Goal: Information Seeking & Learning: Learn about a topic

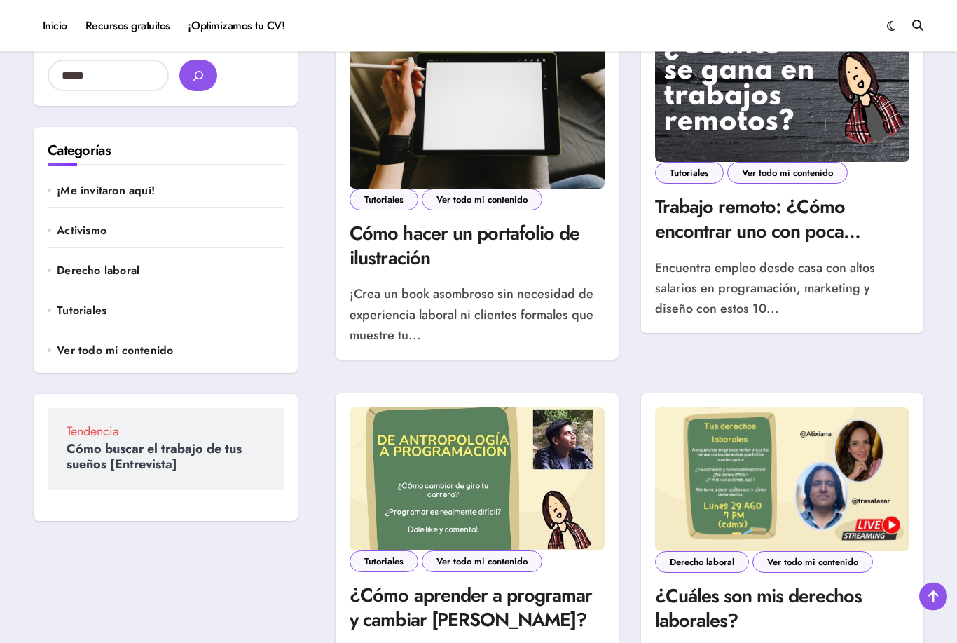
scroll to position [114, 0]
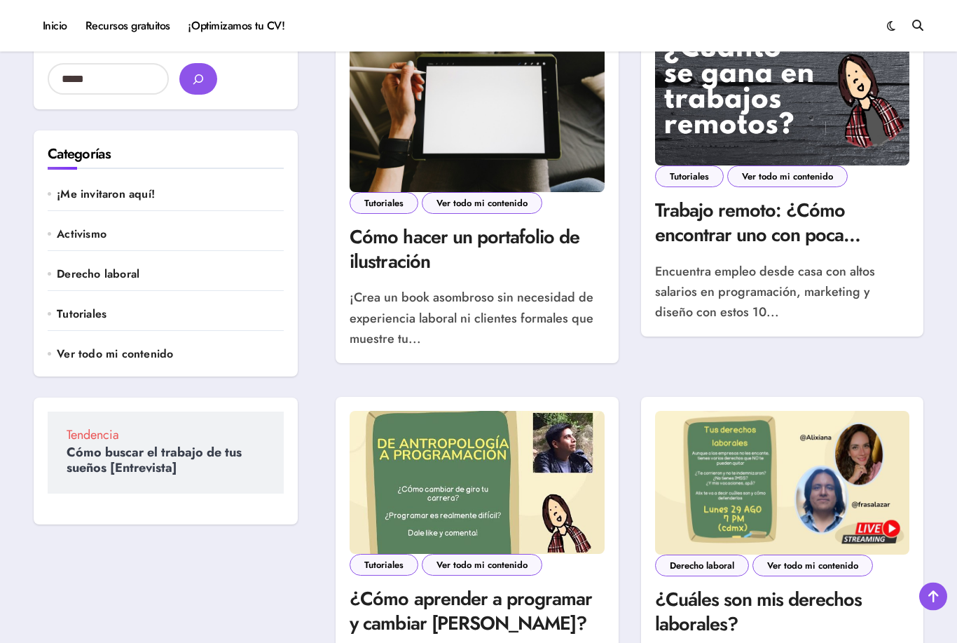
click at [851, 123] on img at bounding box center [782, 94] width 254 height 143
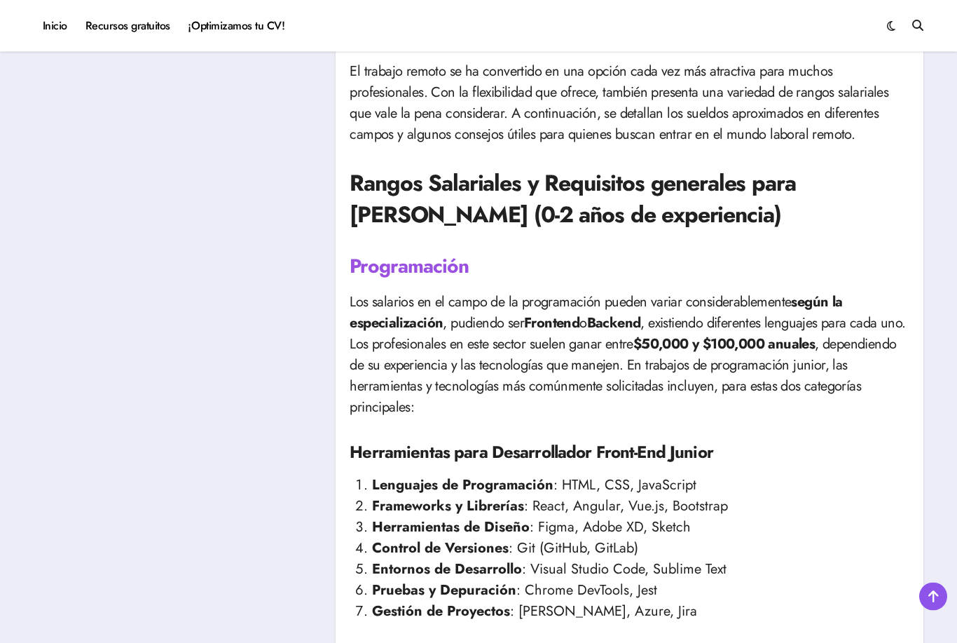
scroll to position [629, 0]
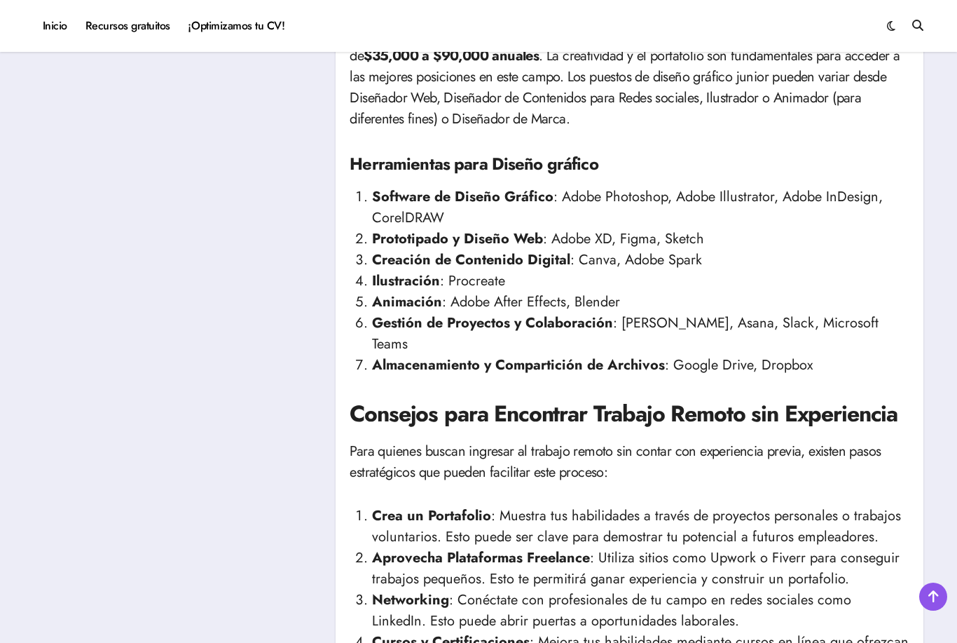
click at [905, 61] on p "Los diseñadores, tanto gráficos como de experiencia de usuario, suelen tener sa…" at bounding box center [630, 77] width 560 height 105
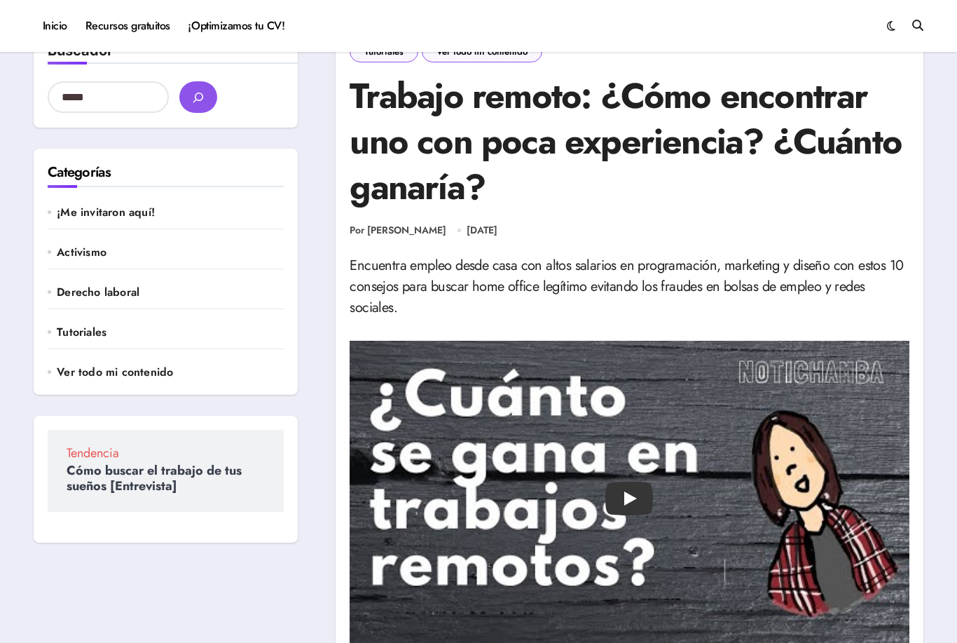
scroll to position [0, 0]
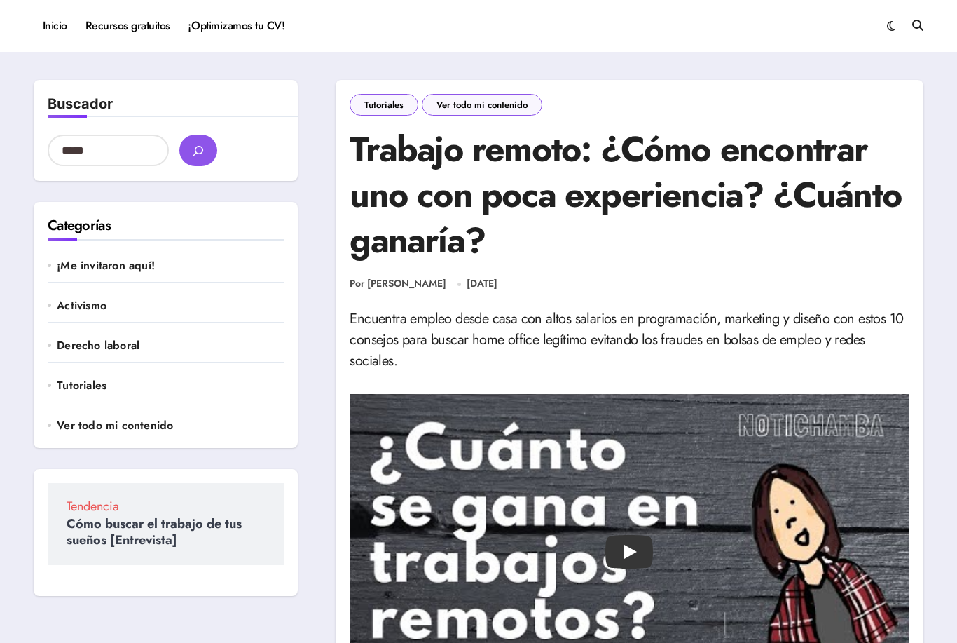
click at [248, 32] on link "¡Optimizamos tu CV!" at bounding box center [236, 26] width 114 height 38
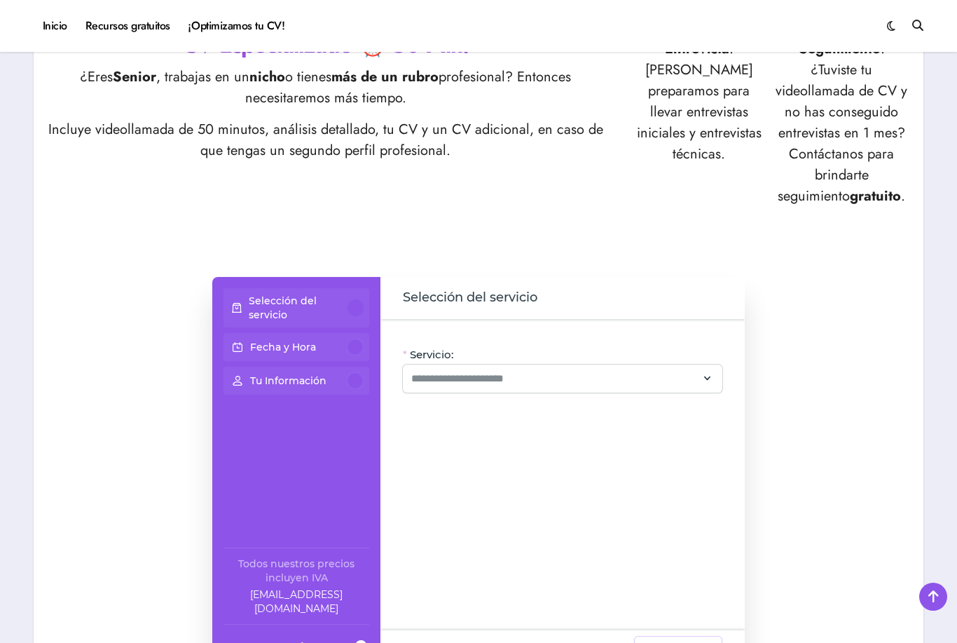
scroll to position [701, 0]
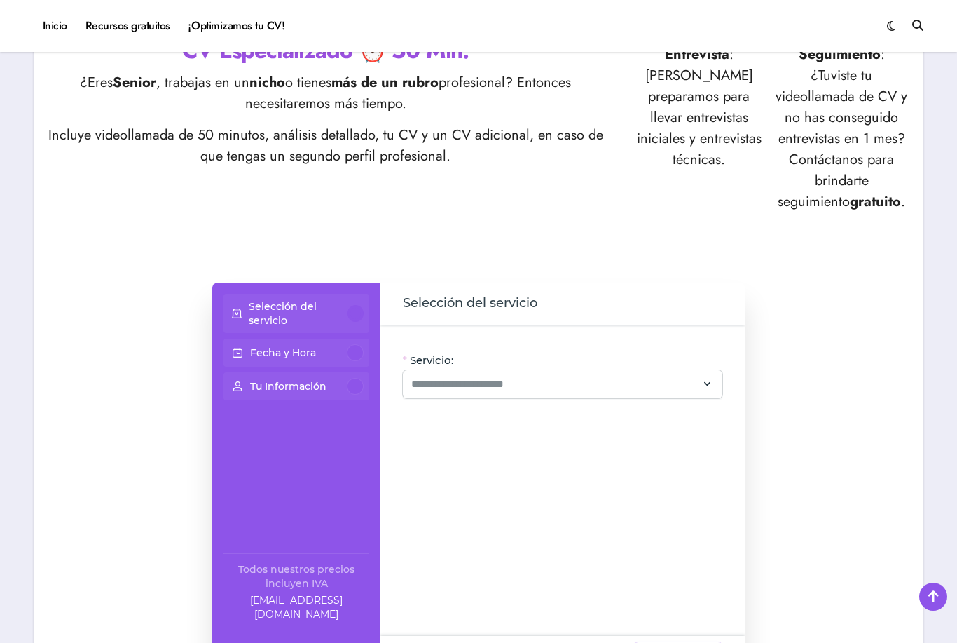
click at [854, 204] on strong "gratuito" at bounding box center [875, 201] width 51 height 20
click at [877, 149] on p "Seguimiento : ¿Tuviste tu videollamada de CV y no has conseguido entrevistas en…" at bounding box center [841, 128] width 135 height 168
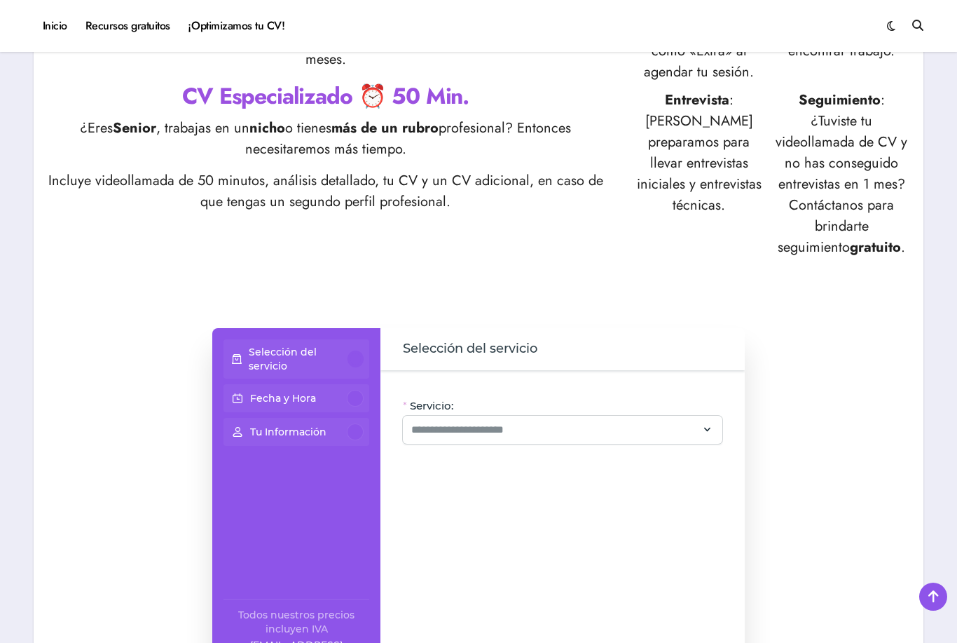
scroll to position [657, 0]
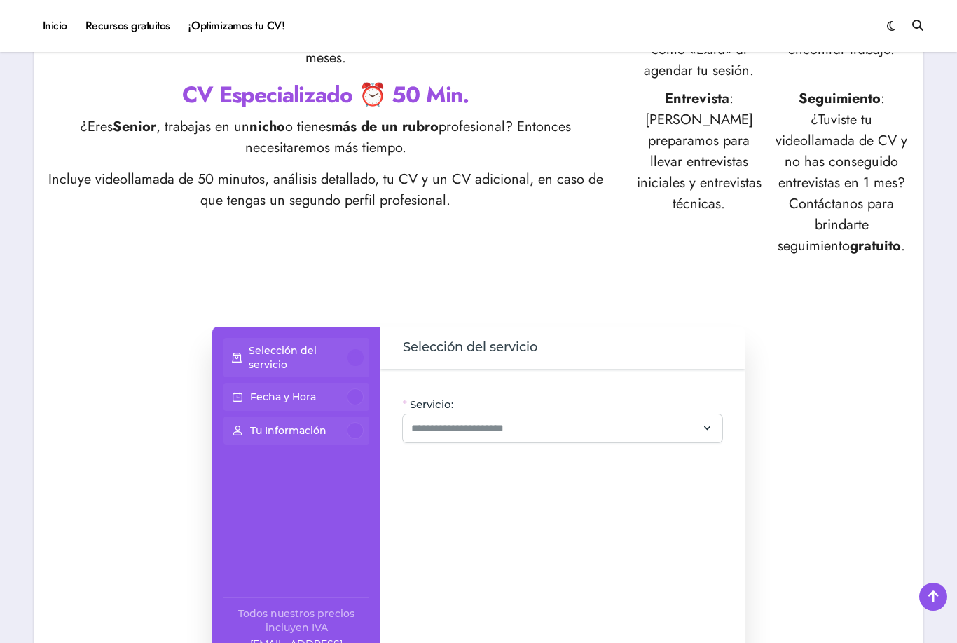
click at [866, 97] on strong "Seguimiento" at bounding box center [840, 98] width 82 height 20
click at [855, 199] on p "Seguimiento : ¿Tuviste tu videollamada de CV y no has conseguido entrevistas en…" at bounding box center [841, 172] width 135 height 168
click at [859, 254] on strong "gratuito" at bounding box center [875, 245] width 51 height 20
click at [866, 240] on p "Seguimiento : ¿Tuviste tu videollamada de CV y no has conseguido entrevistas en…" at bounding box center [841, 172] width 135 height 168
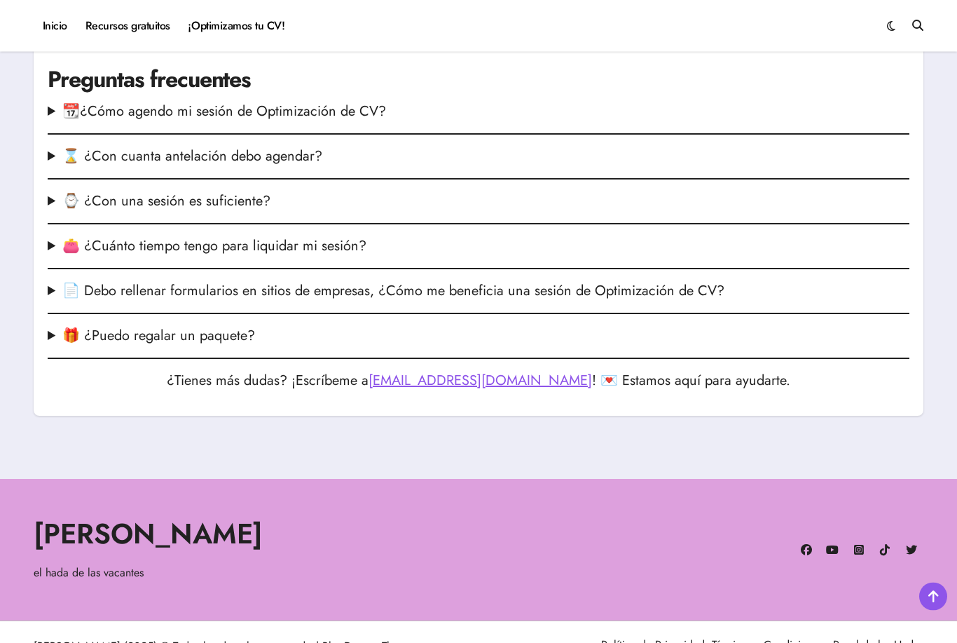
scroll to position [1942, 0]
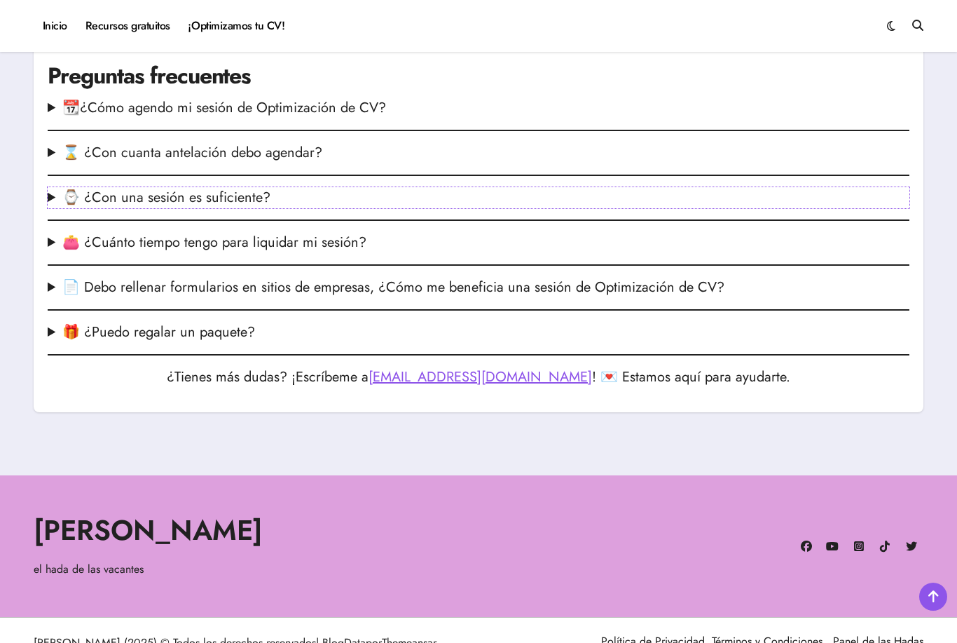
click at [245, 208] on summary "⌚ ¿Con una sesión es suficiente?" at bounding box center [479, 197] width 862 height 21
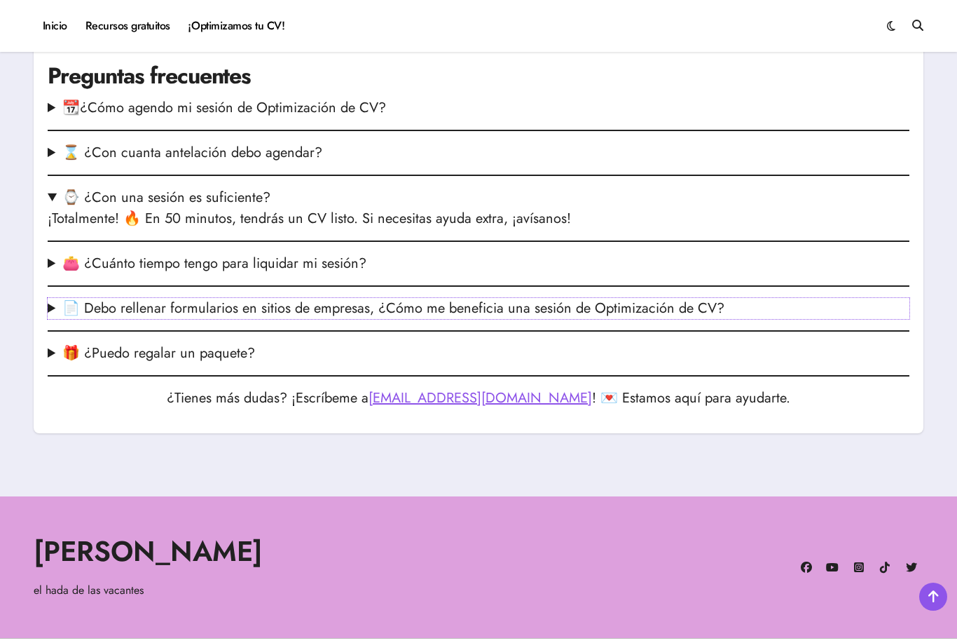
click at [634, 319] on summary "📄 Debo rellenar formularios en sitios de empresas, ¿Cómo me beneficia una sesió…" at bounding box center [479, 308] width 862 height 21
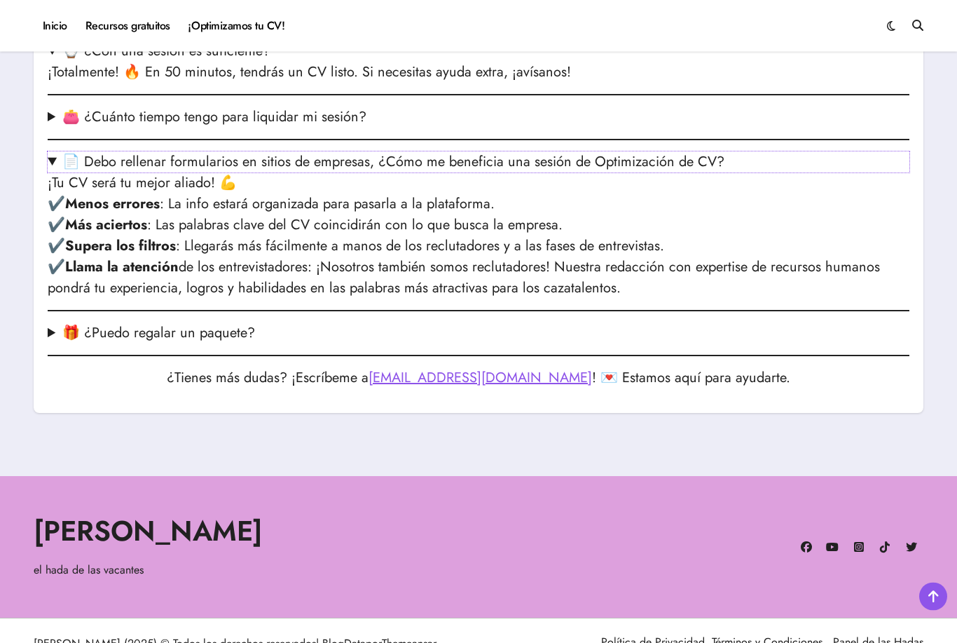
scroll to position [2089, 0]
click at [280, 343] on summary "🎁 ¿Puedo regalar un paquete?" at bounding box center [479, 332] width 862 height 21
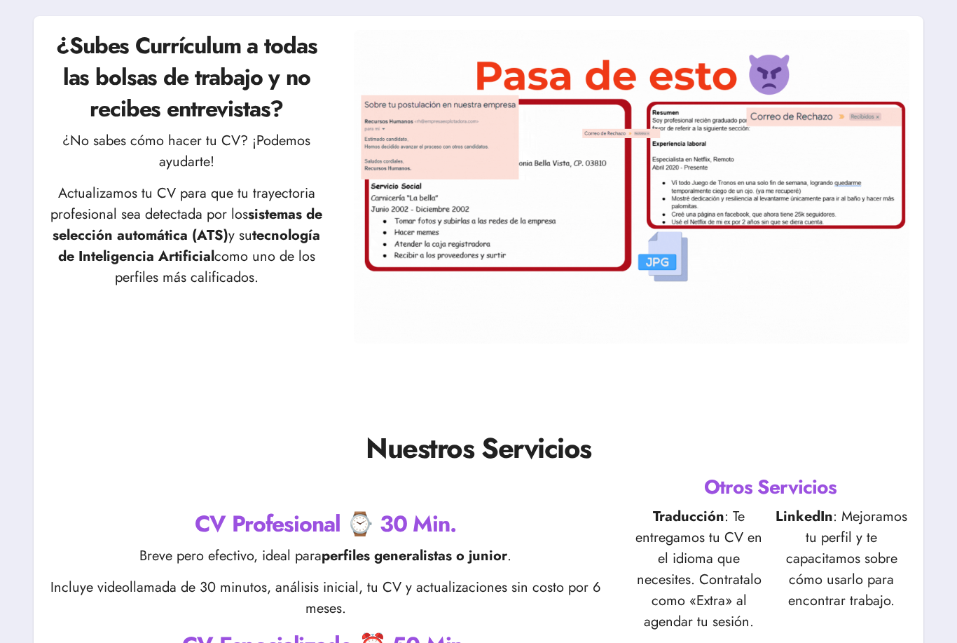
scroll to position [0, 0]
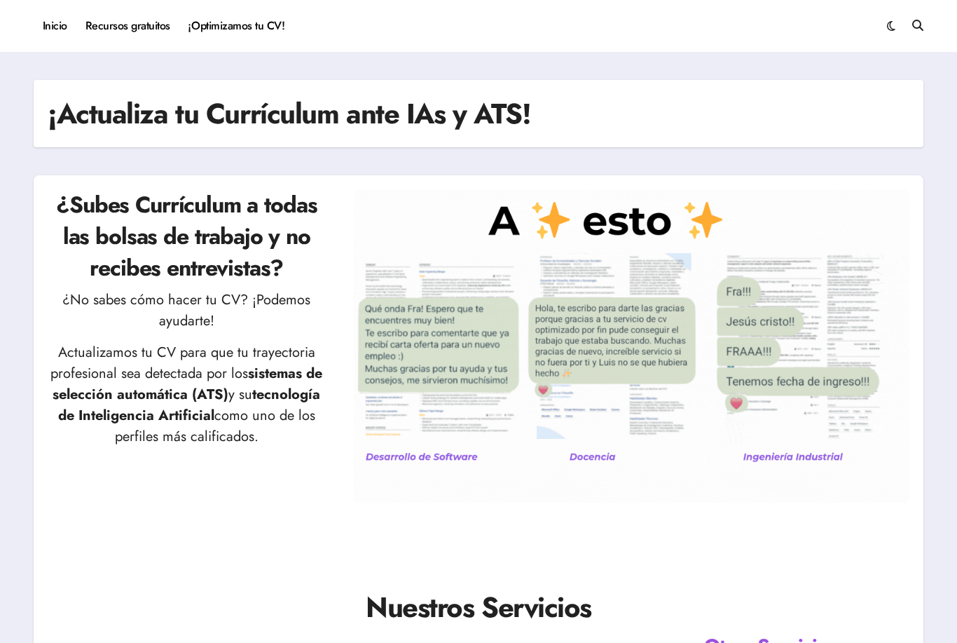
click at [67, 26] on link "Inicio" at bounding box center [55, 26] width 43 height 38
